Goal: Task Accomplishment & Management: Use online tool/utility

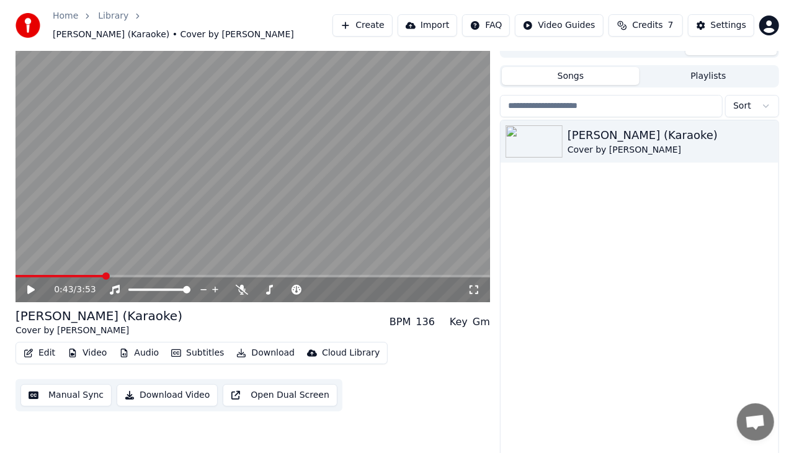
scroll to position [16, 0]
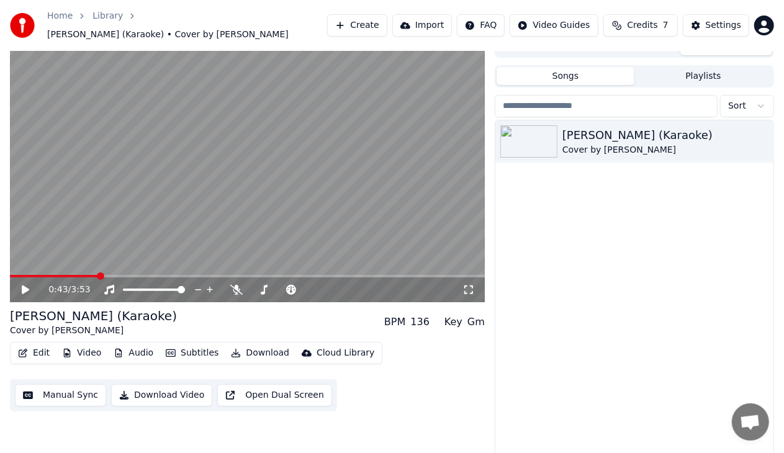
click at [36, 348] on button "Edit" at bounding box center [34, 352] width 42 height 17
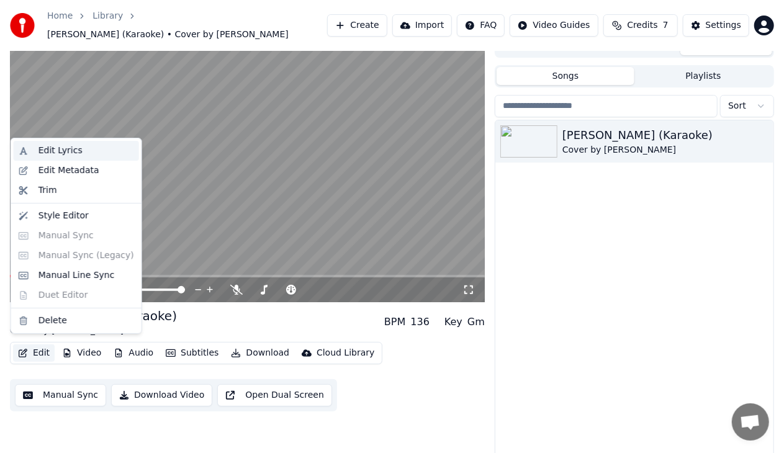
click at [76, 148] on div "Edit Lyrics" at bounding box center [86, 151] width 96 height 12
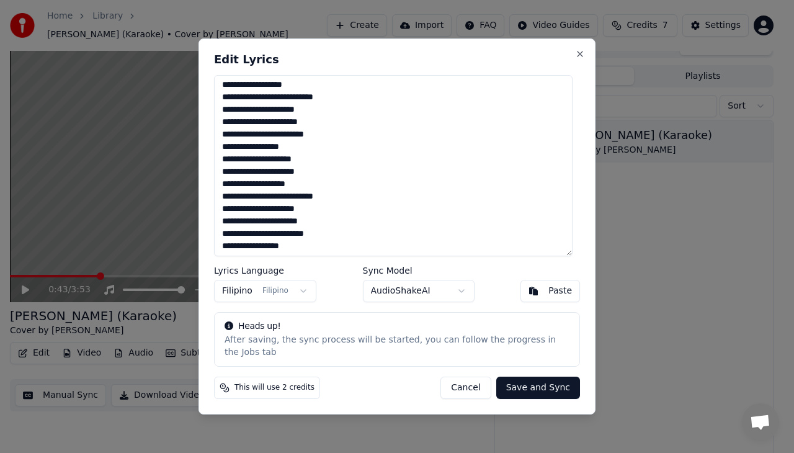
scroll to position [84, 0]
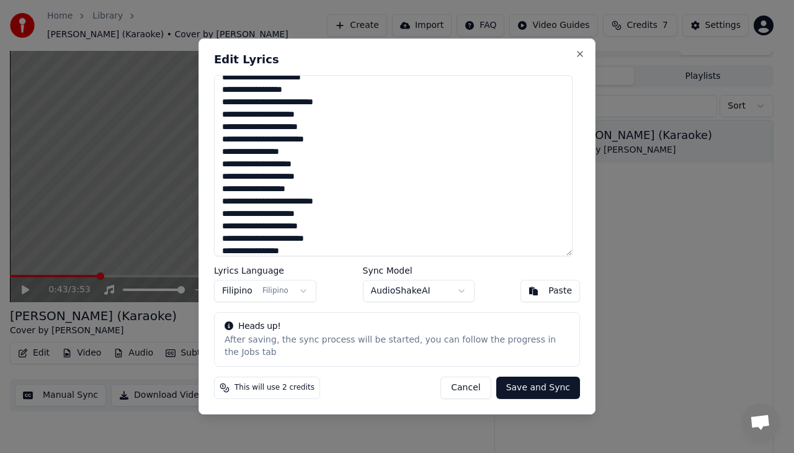
click at [310, 184] on textarea "**********" at bounding box center [393, 165] width 359 height 181
click at [540, 381] on button "Save and Sync" at bounding box center [538, 388] width 84 height 22
type textarea "**********"
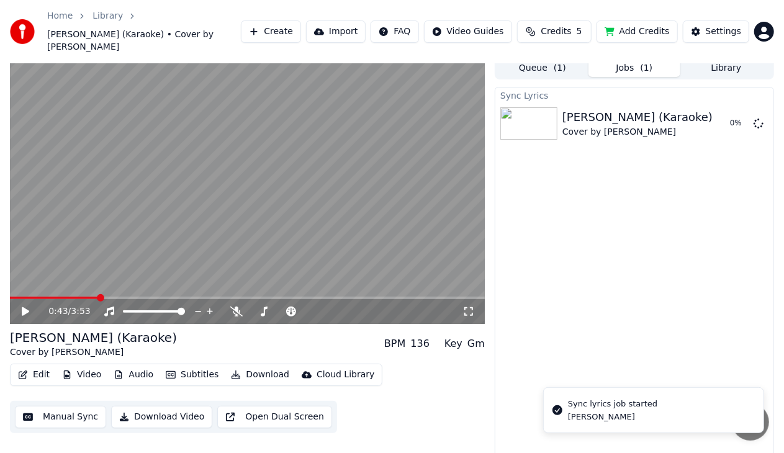
scroll to position [12, 0]
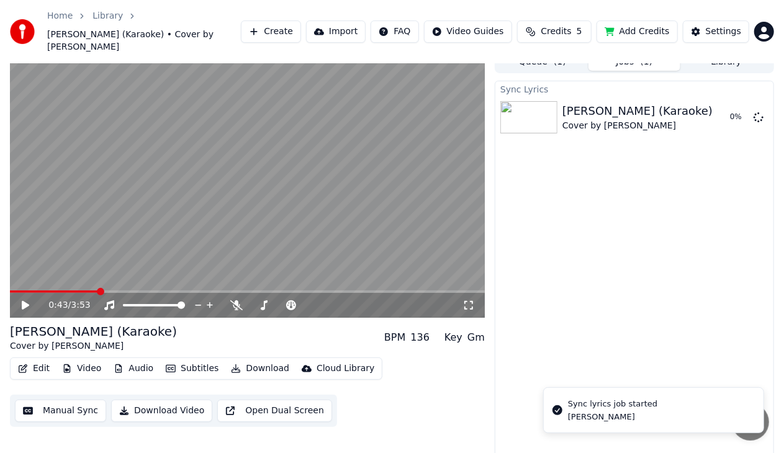
drag, startPoint x: 26, startPoint y: 276, endPoint x: 0, endPoint y: 282, distance: 26.7
click at [0, 282] on div "0:43 / 3:53 [PERSON_NAME] (Karaoke) Cover by [PERSON_NAME] BPM 136 Key Gm Edit …" at bounding box center [392, 258] width 784 height 415
click at [21, 290] on span at bounding box center [16, 291] width 12 height 2
click at [10, 290] on span at bounding box center [16, 291] width 12 height 2
click at [26, 299] on div "0:00 / 3:53" at bounding box center [247, 305] width 465 height 12
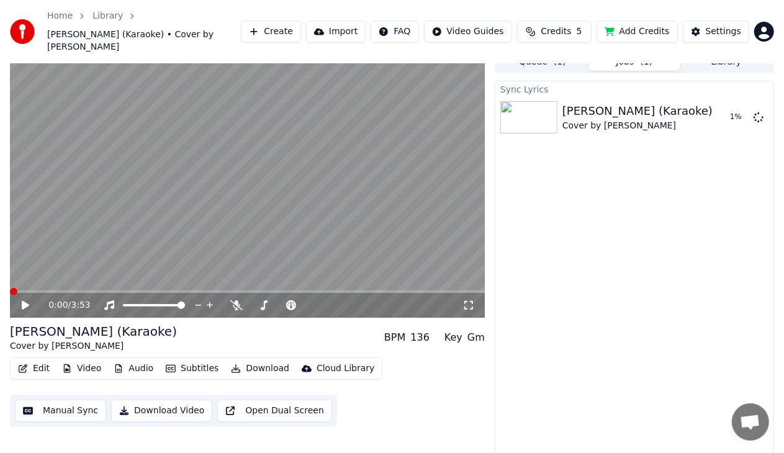
click at [28, 301] on icon at bounding box center [25, 305] width 7 height 9
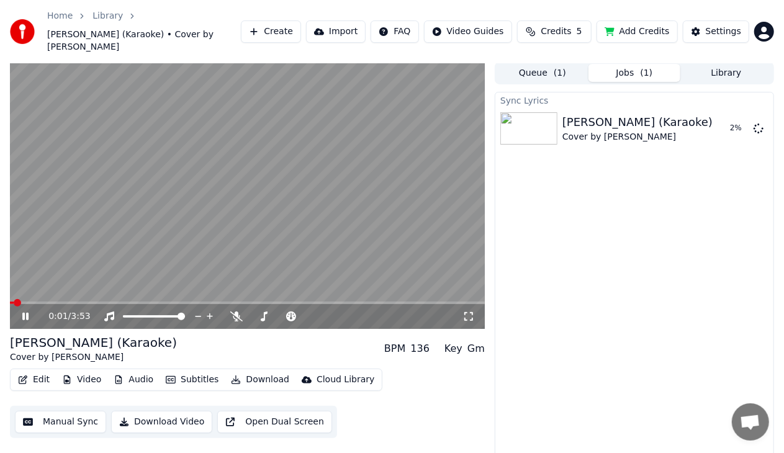
scroll to position [1, 0]
click at [624, 32] on button "Add Credits" at bounding box center [636, 31] width 81 height 22
click at [37, 305] on div "0:19 / 3:53" at bounding box center [247, 317] width 475 height 25
click at [38, 302] on span at bounding box center [30, 303] width 40 height 2
click at [29, 302] on span at bounding box center [24, 303] width 29 height 2
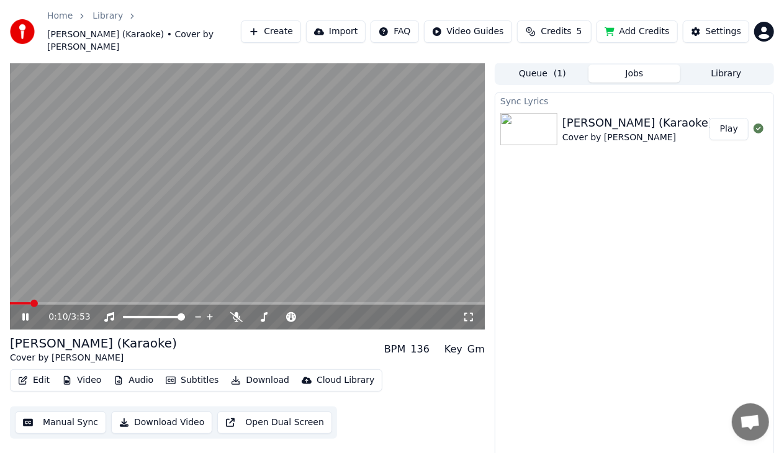
click at [22, 313] on icon at bounding box center [25, 316] width 6 height 7
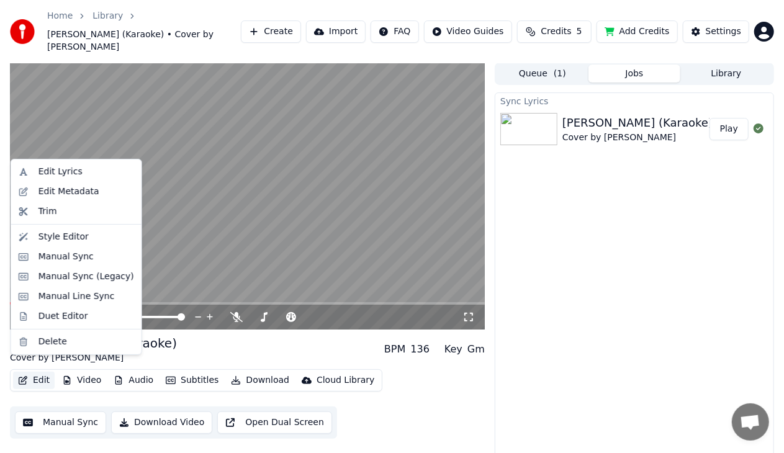
click at [36, 372] on button "Edit" at bounding box center [34, 380] width 42 height 17
click at [89, 295] on div "Manual Line Sync" at bounding box center [76, 296] width 76 height 12
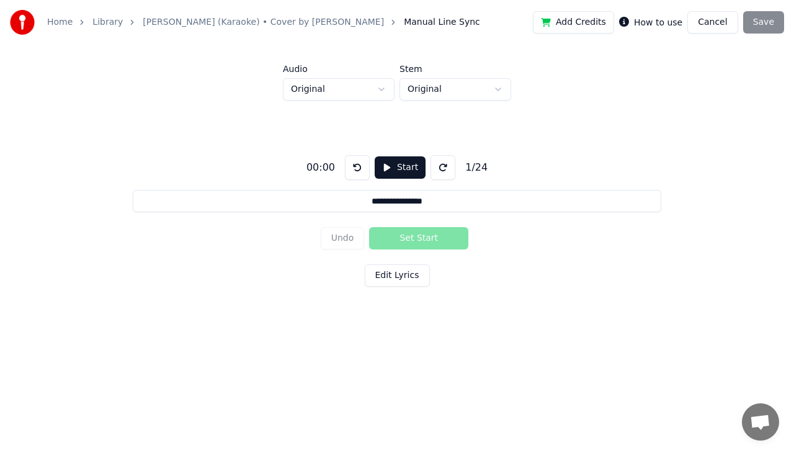
click at [393, 171] on button "Start" at bounding box center [400, 167] width 51 height 22
click at [409, 235] on button "Set Start" at bounding box center [418, 238] width 99 height 22
click at [409, 235] on button "Set End" at bounding box center [418, 238] width 99 height 22
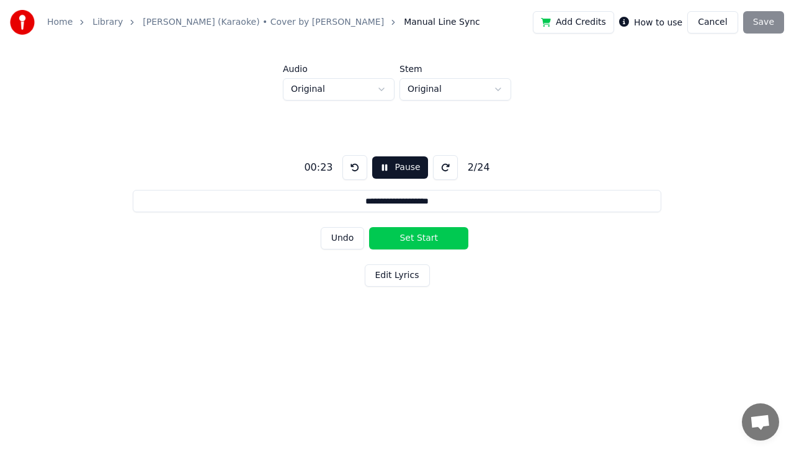
click at [409, 235] on button "Set Start" at bounding box center [418, 238] width 99 height 22
click at [409, 235] on button "Set End" at bounding box center [418, 238] width 99 height 22
click at [409, 235] on button "Set Start" at bounding box center [418, 238] width 99 height 22
click at [409, 235] on button "Set End" at bounding box center [418, 238] width 99 height 22
click at [409, 235] on button "Set Start" at bounding box center [418, 238] width 99 height 22
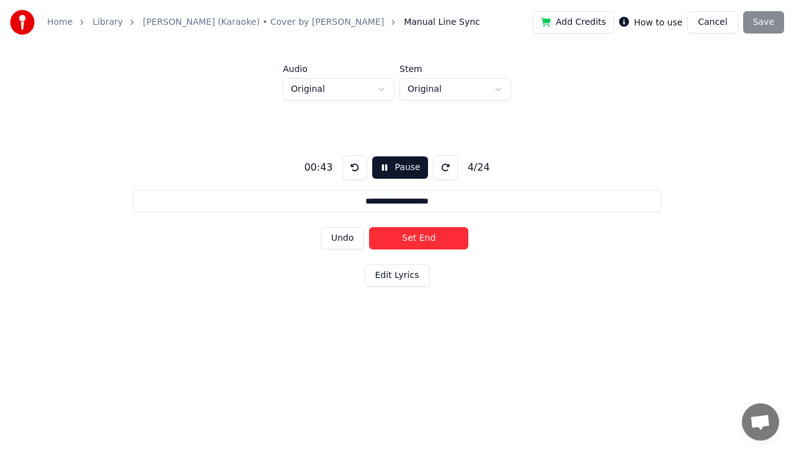
click at [409, 235] on button "Set End" at bounding box center [418, 238] width 99 height 22
click at [409, 235] on button "Set Start" at bounding box center [418, 238] width 99 height 22
click at [409, 235] on button "Set End" at bounding box center [418, 238] width 99 height 22
click at [409, 235] on button "Set Start" at bounding box center [418, 238] width 99 height 22
click at [412, 235] on button "Set End" at bounding box center [418, 238] width 99 height 22
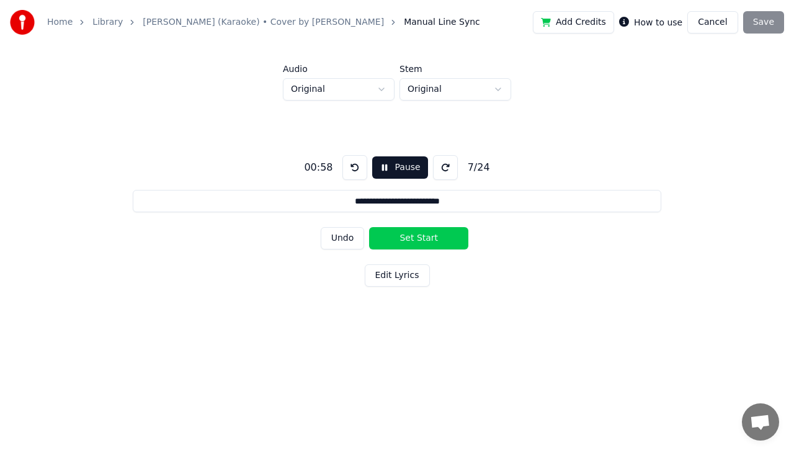
click at [412, 235] on button "Set Start" at bounding box center [418, 238] width 99 height 22
click at [412, 235] on button "Set End" at bounding box center [418, 238] width 99 height 22
click at [412, 235] on button "Set Start" at bounding box center [418, 238] width 99 height 22
click at [412, 235] on button "Set End" at bounding box center [418, 238] width 99 height 22
click at [412, 235] on button "Set Start" at bounding box center [418, 238] width 99 height 22
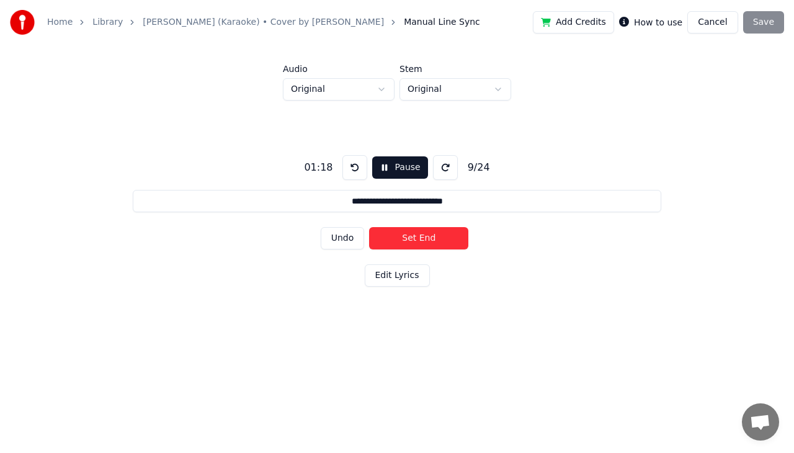
click at [412, 235] on button "Set End" at bounding box center [418, 238] width 99 height 22
click at [412, 235] on button "Set Start" at bounding box center [418, 238] width 99 height 22
click at [412, 235] on button "Set End" at bounding box center [418, 238] width 99 height 22
click at [412, 235] on button "Set Start" at bounding box center [418, 238] width 99 height 22
click at [412, 235] on button "Set End" at bounding box center [418, 238] width 99 height 22
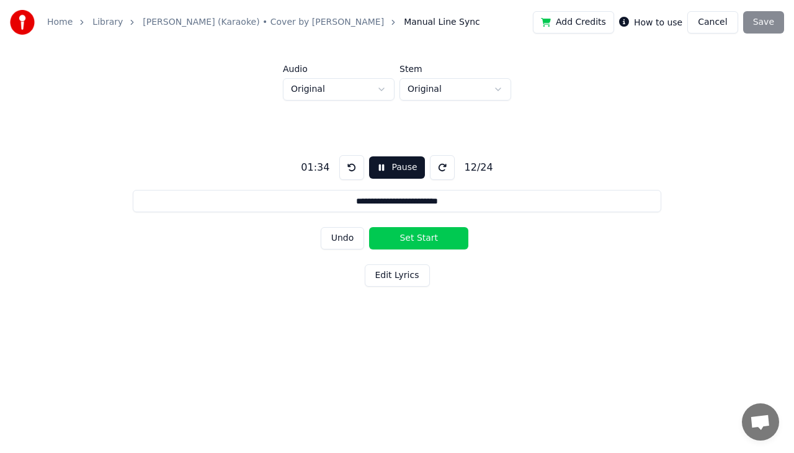
click at [412, 235] on button "Set Start" at bounding box center [418, 238] width 99 height 22
click at [412, 235] on button "Set End" at bounding box center [418, 238] width 99 height 22
click at [412, 235] on button "Set Start" at bounding box center [418, 238] width 99 height 22
click at [412, 235] on button "Set End" at bounding box center [418, 238] width 99 height 22
click at [412, 235] on button "Set Start" at bounding box center [418, 238] width 99 height 22
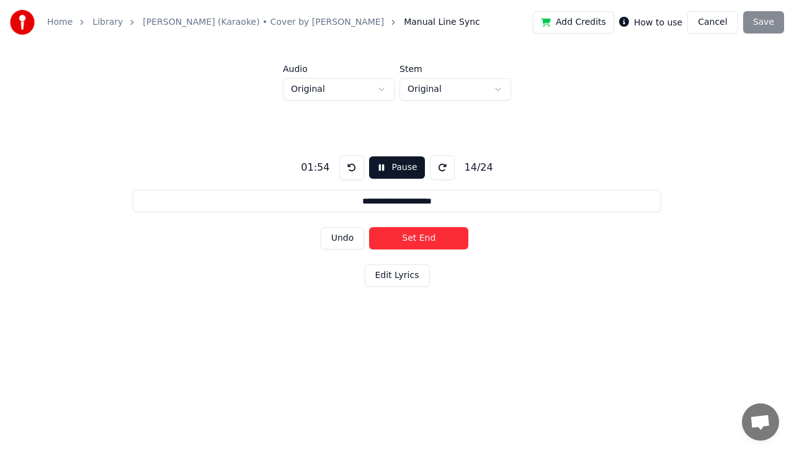
click at [412, 234] on button "Set End" at bounding box center [418, 238] width 99 height 22
click at [412, 234] on button "Set Start" at bounding box center [418, 238] width 99 height 22
click at [412, 234] on button "Set End" at bounding box center [418, 238] width 99 height 22
click at [412, 234] on button "Set Start" at bounding box center [418, 238] width 99 height 22
click at [412, 234] on button "Set End" at bounding box center [418, 238] width 99 height 22
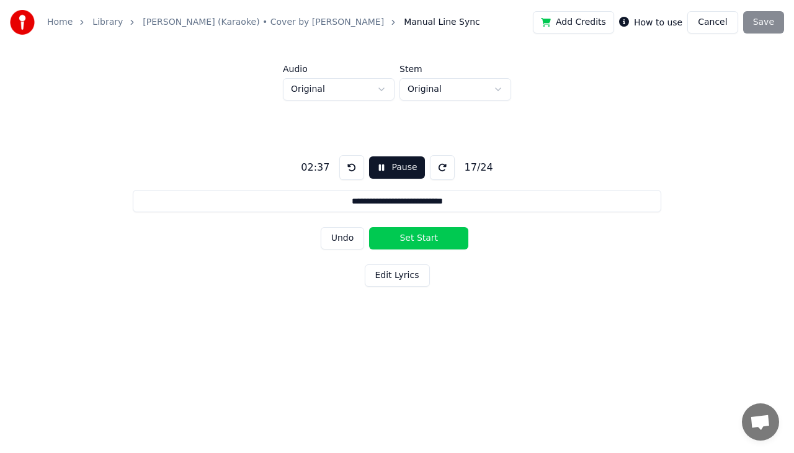
click at [412, 234] on button "Set Start" at bounding box center [418, 238] width 99 height 22
click at [411, 231] on button "Set End" at bounding box center [418, 238] width 99 height 22
click at [411, 230] on button "Set Start" at bounding box center [418, 238] width 99 height 22
click at [411, 242] on button "Set End" at bounding box center [418, 238] width 99 height 22
click at [411, 242] on button "Set Start" at bounding box center [418, 238] width 99 height 22
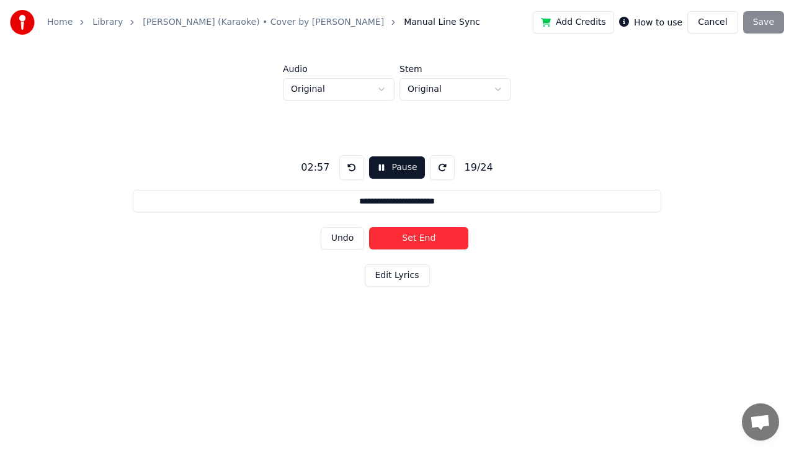
click at [411, 242] on button "Set End" at bounding box center [418, 238] width 99 height 22
click at [411, 242] on button "Set Start" at bounding box center [418, 238] width 99 height 22
click at [411, 242] on button "Set End" at bounding box center [418, 238] width 99 height 22
click at [411, 242] on button "Set Start" at bounding box center [418, 238] width 99 height 22
click at [411, 242] on button "Set End" at bounding box center [418, 238] width 99 height 22
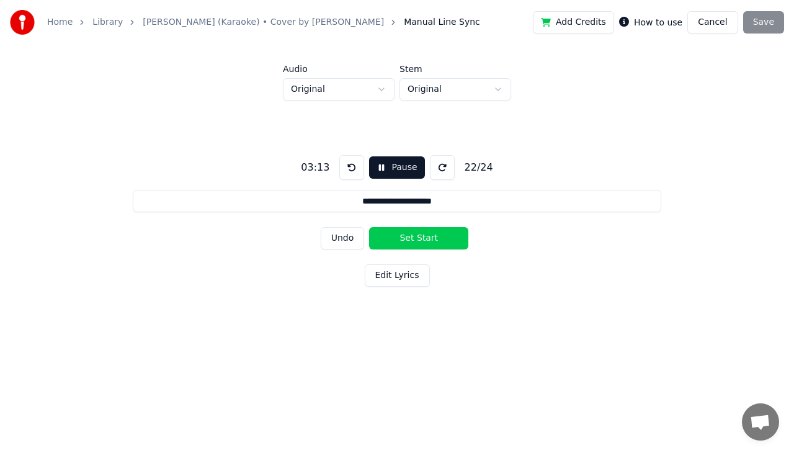
click at [411, 242] on button "Set Start" at bounding box center [418, 238] width 99 height 22
click at [411, 242] on button "Set End" at bounding box center [418, 238] width 99 height 22
click at [411, 242] on button "Set Start" at bounding box center [418, 238] width 99 height 22
click at [411, 242] on button "Set End" at bounding box center [418, 238] width 99 height 22
type input "**********"
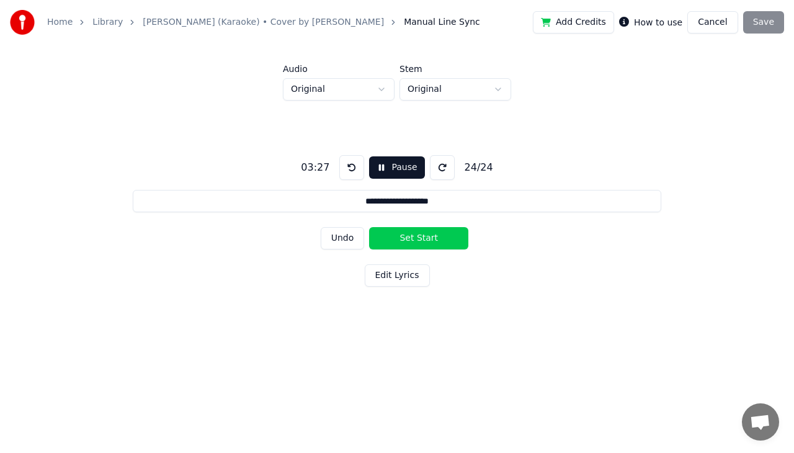
click at [411, 242] on button "Set Start" at bounding box center [418, 238] width 99 height 22
click at [411, 242] on button "Set End" at bounding box center [418, 238] width 99 height 22
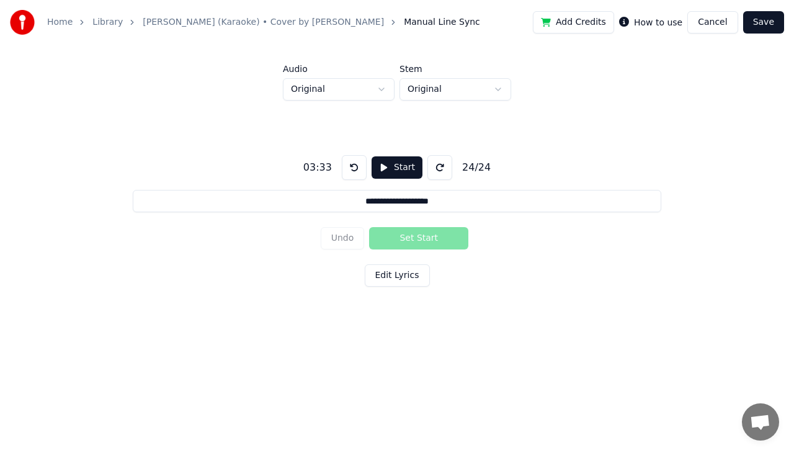
click at [768, 18] on button "Save" at bounding box center [763, 22] width 41 height 22
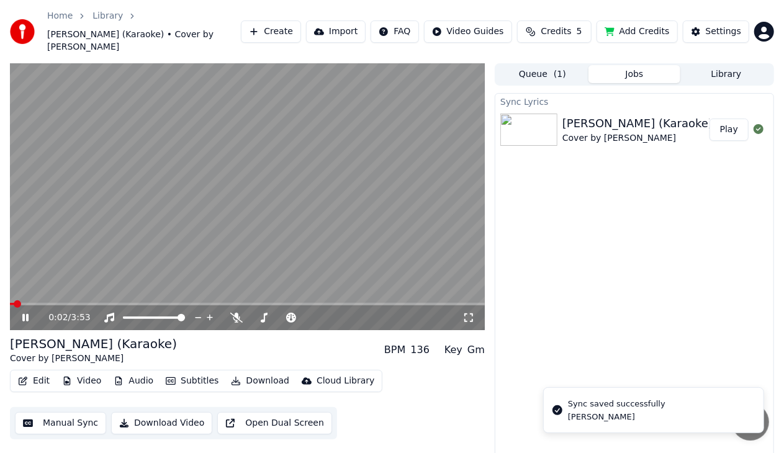
click at [28, 314] on icon at bounding box center [25, 317] width 6 height 7
click at [30, 313] on icon at bounding box center [34, 318] width 29 height 10
click at [89, 372] on button "Video" at bounding box center [81, 380] width 49 height 17
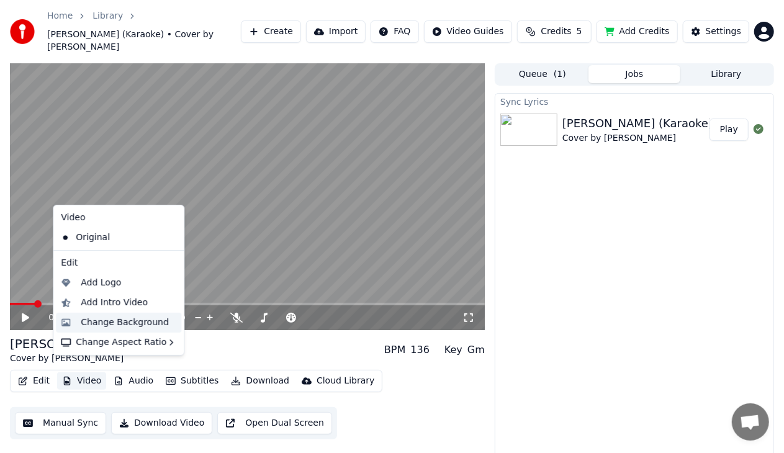
click at [109, 324] on div "Change Background" at bounding box center [125, 323] width 88 height 12
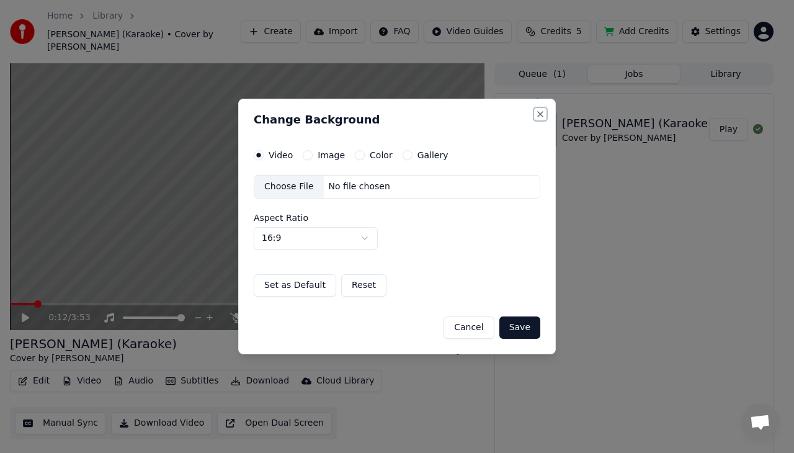
click at [544, 115] on button "Close" at bounding box center [541, 114] width 10 height 10
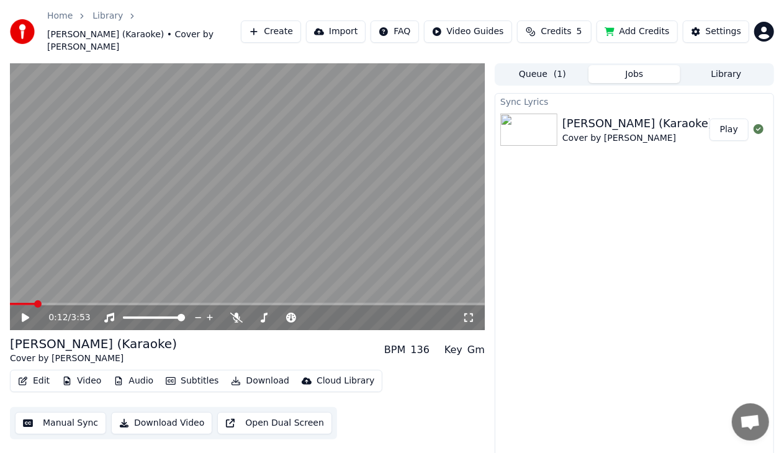
click at [25, 313] on icon at bounding box center [25, 317] width 7 height 9
